Goal: Task Accomplishment & Management: Manage account settings

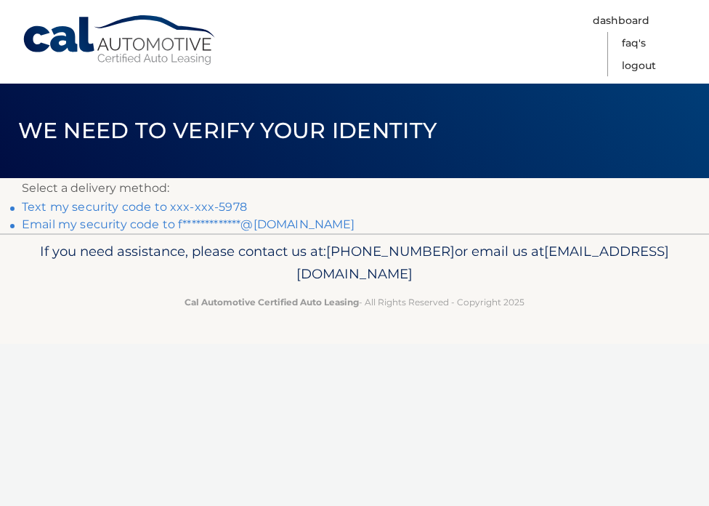
click at [232, 211] on link "Text my security code to xxx-xxx-5978" at bounding box center [134, 207] width 225 height 14
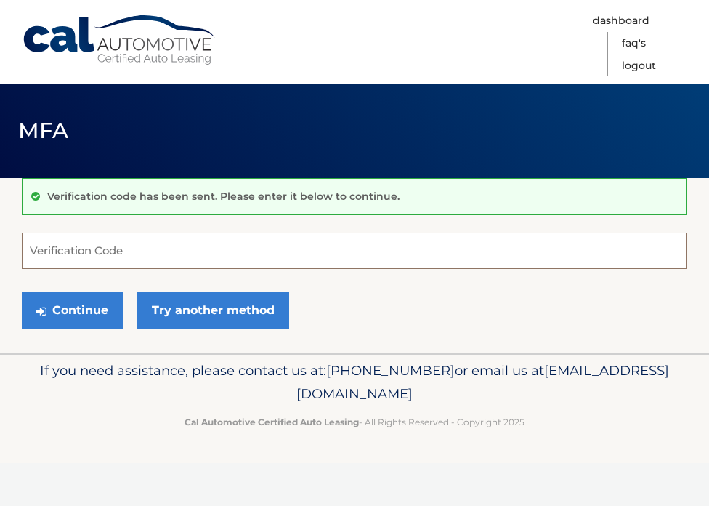
click at [207, 241] on input "Verification Code" at bounding box center [355, 251] width 666 height 36
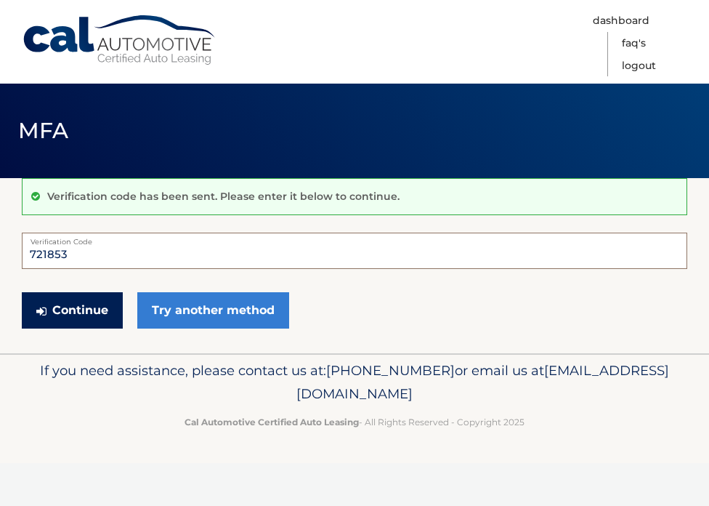
type input "721853"
click at [94, 317] on button "Continue" at bounding box center [72, 310] width 101 height 36
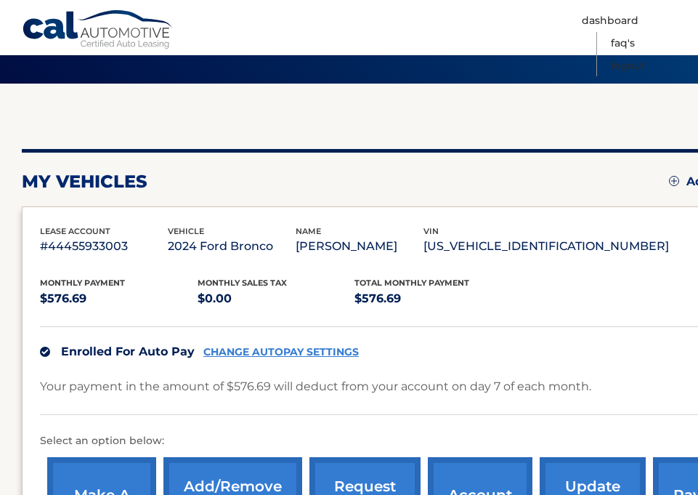
scroll to position [20, 0]
